Goal: Navigation & Orientation: Understand site structure

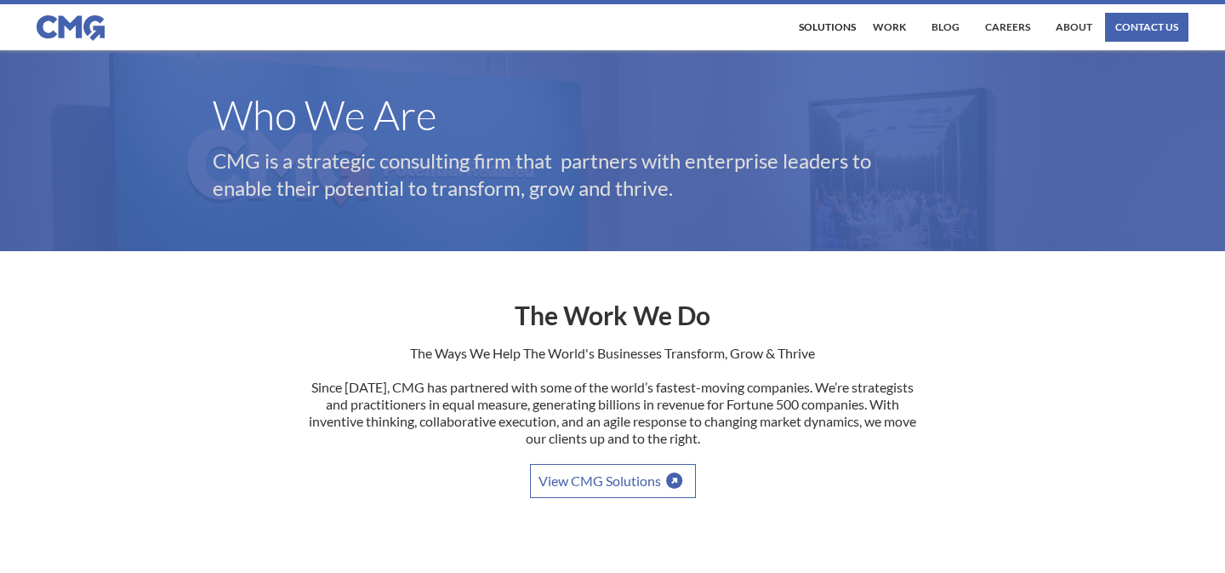
click at [71, 25] on img at bounding box center [71, 28] width 68 height 26
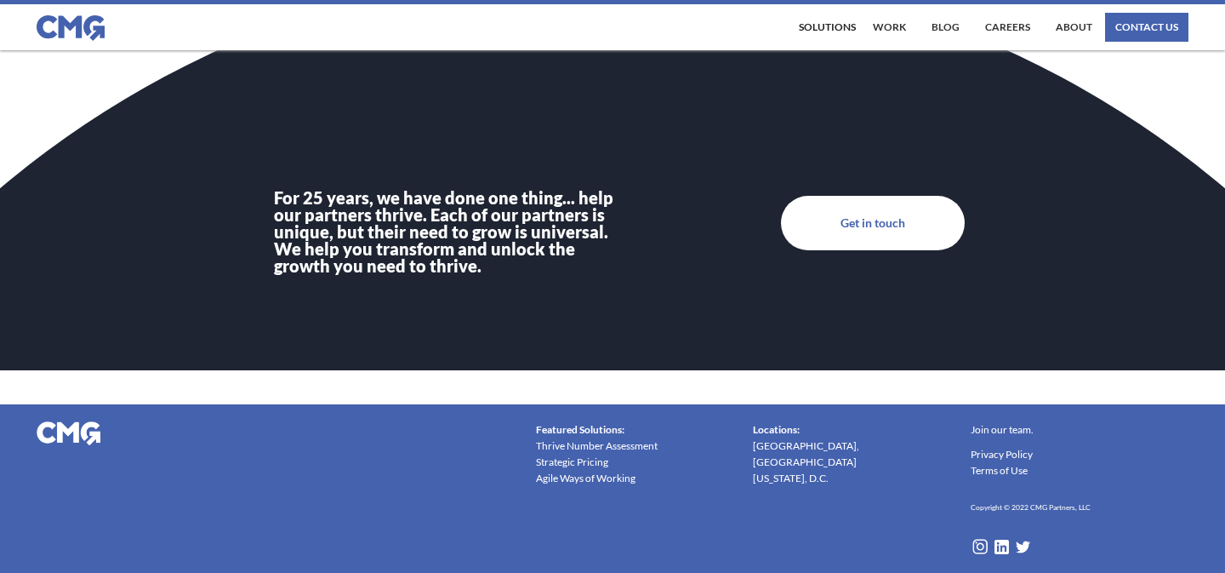
scroll to position [5957, 0]
